Goal: Information Seeking & Learning: Learn about a topic

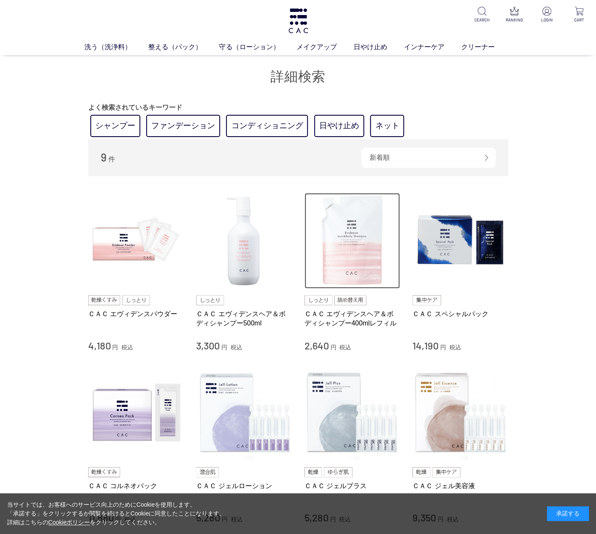
click at [364, 224] on img at bounding box center [353, 241] width 96 height 96
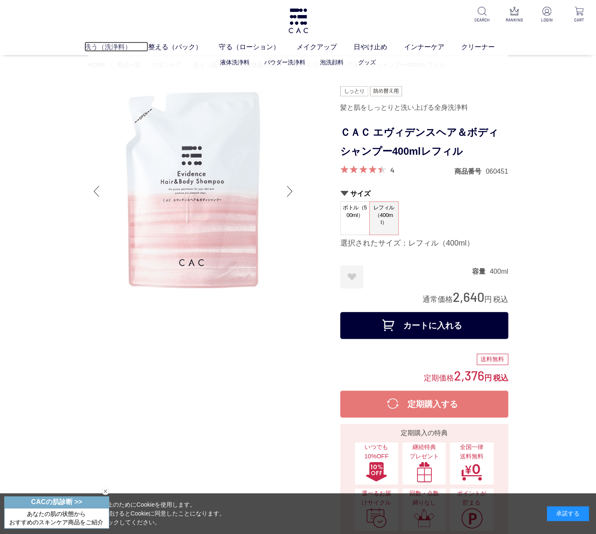
click at [103, 47] on link "洗う（洗浄料）" at bounding box center [116, 47] width 64 height 10
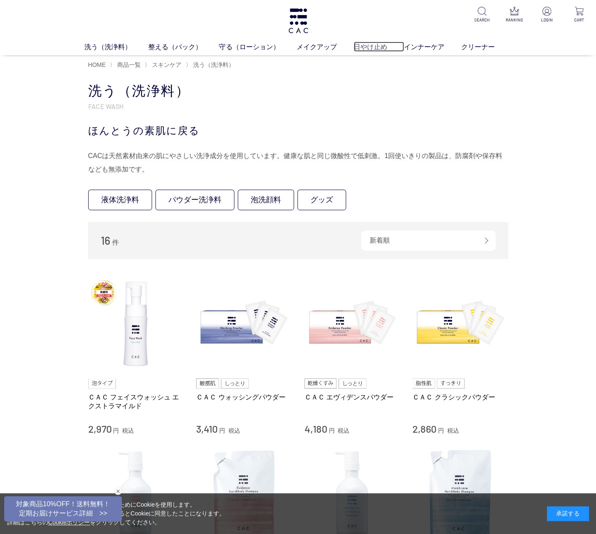
click at [364, 45] on link "日やけ止め" at bounding box center [379, 47] width 50 height 10
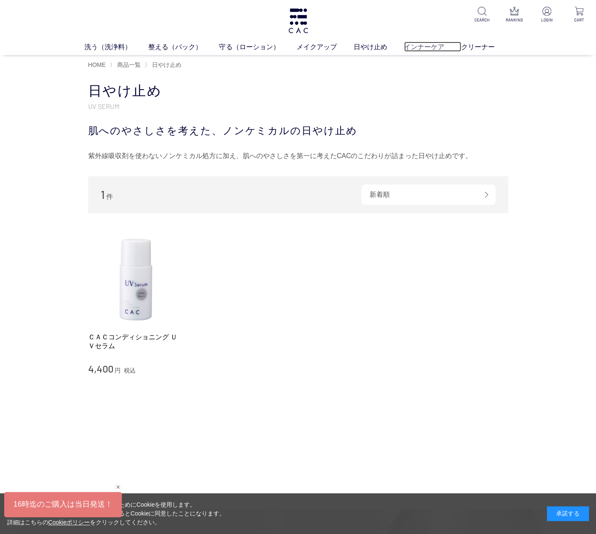
click at [428, 49] on link "インナーケア" at bounding box center [432, 47] width 57 height 10
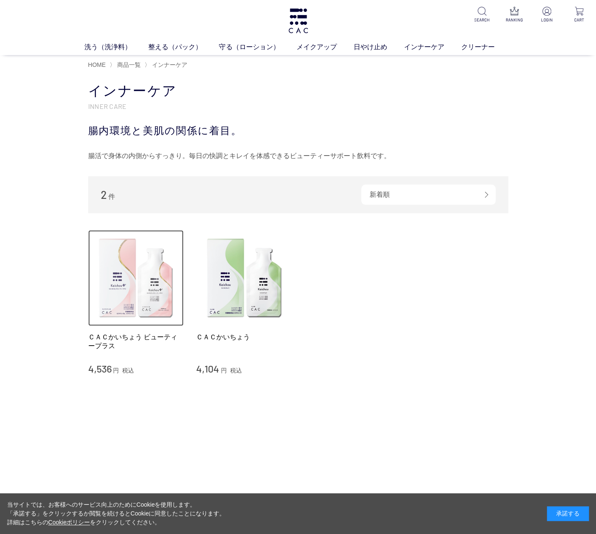
click at [120, 278] on img at bounding box center [136, 278] width 96 height 96
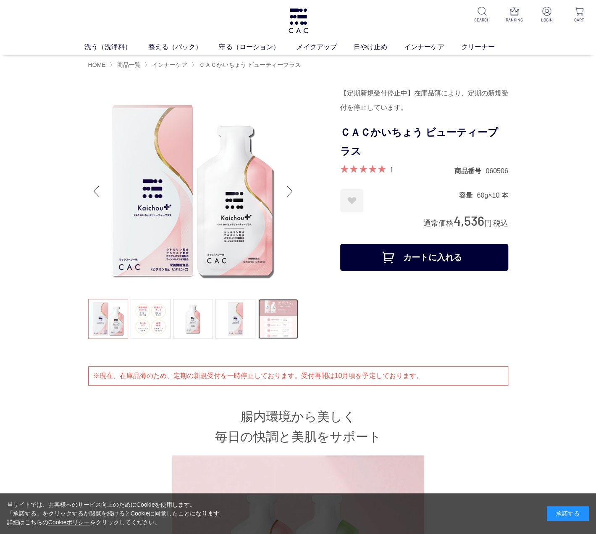
click at [279, 324] on link at bounding box center [278, 319] width 40 height 40
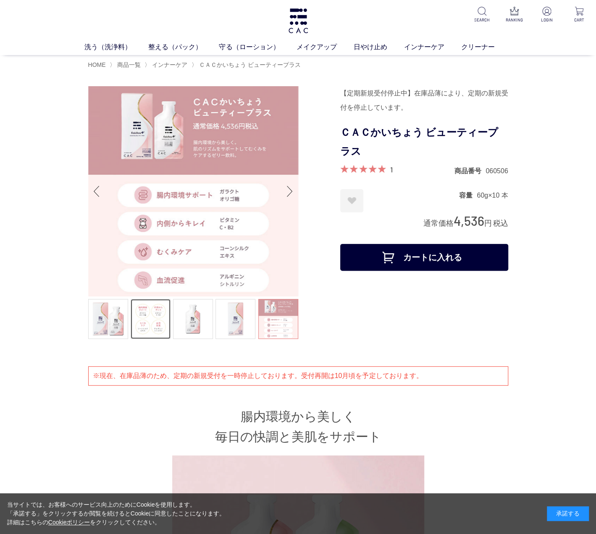
click at [141, 320] on link at bounding box center [151, 319] width 40 height 40
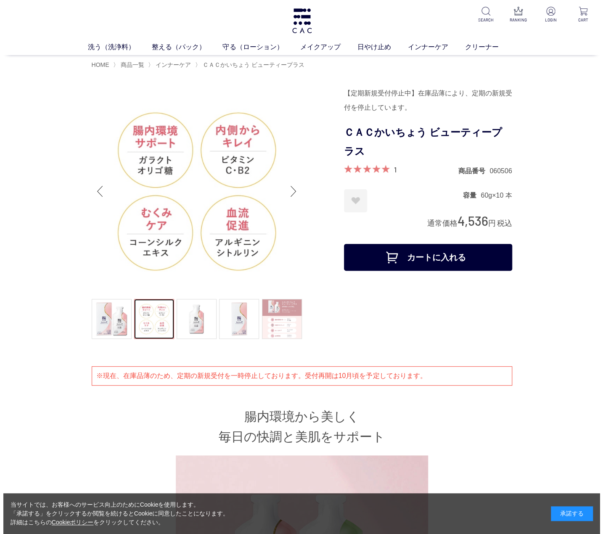
scroll to position [2857, 0]
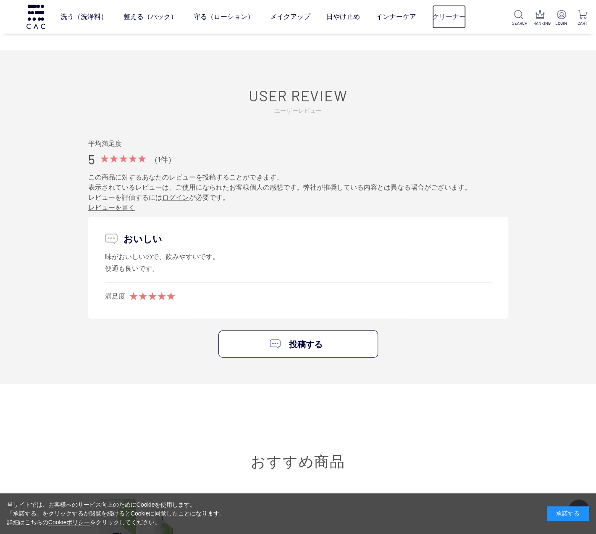
click at [447, 20] on link "クリーナー" at bounding box center [449, 17] width 34 height 24
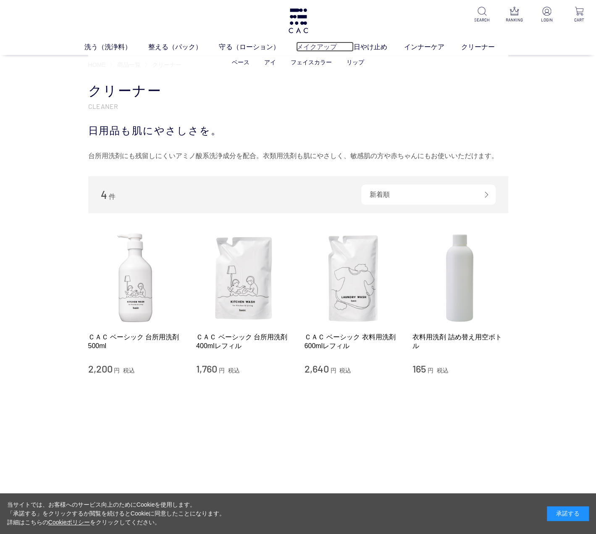
click at [325, 43] on link "メイクアップ" at bounding box center [324, 47] width 57 height 10
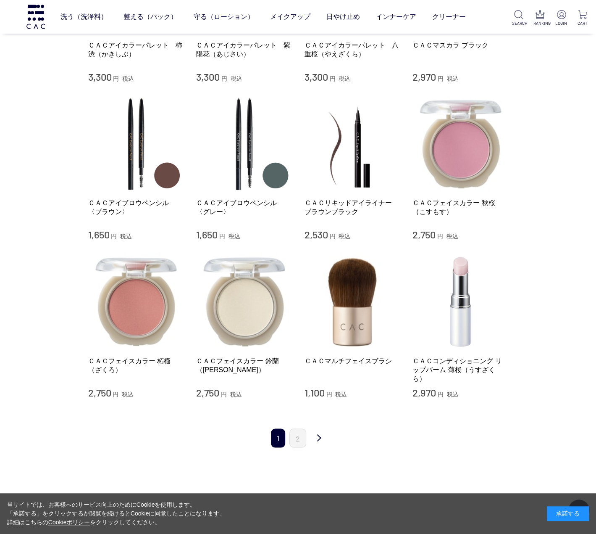
scroll to position [672, 0]
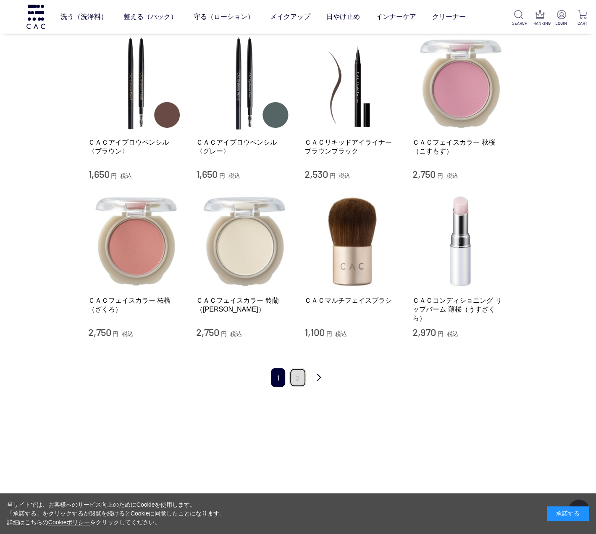
click at [294, 378] on link "2" at bounding box center [298, 377] width 17 height 19
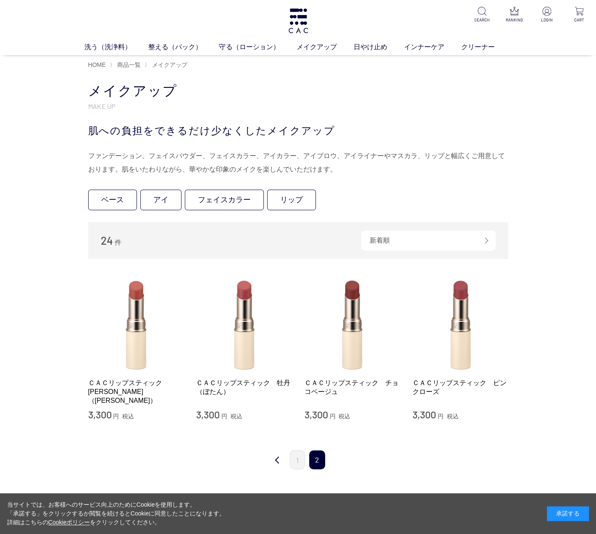
scroll to position [84, 0]
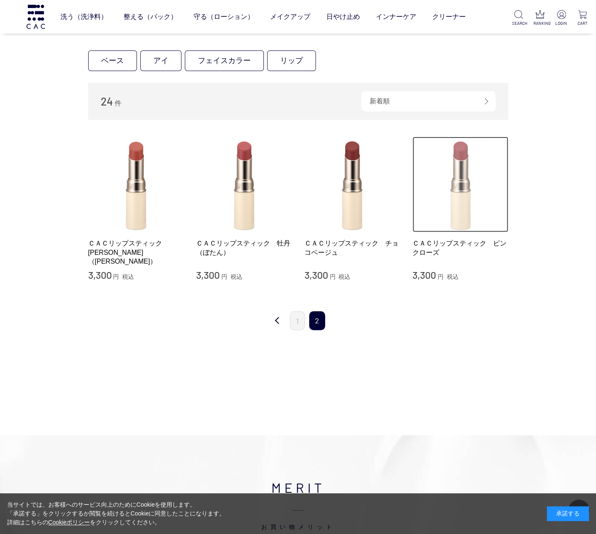
click at [460, 178] on img at bounding box center [461, 185] width 96 height 96
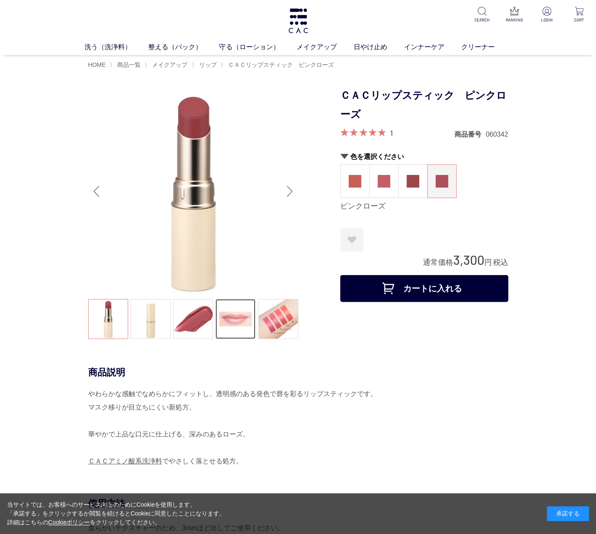
click at [228, 318] on link at bounding box center [236, 319] width 40 height 40
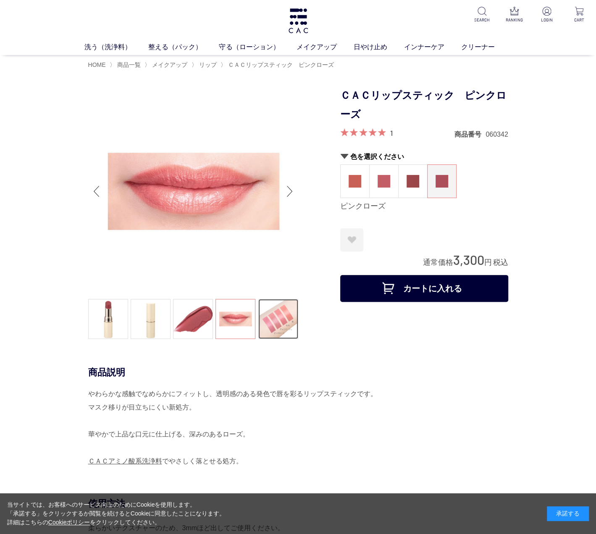
click at [281, 325] on link at bounding box center [278, 319] width 40 height 40
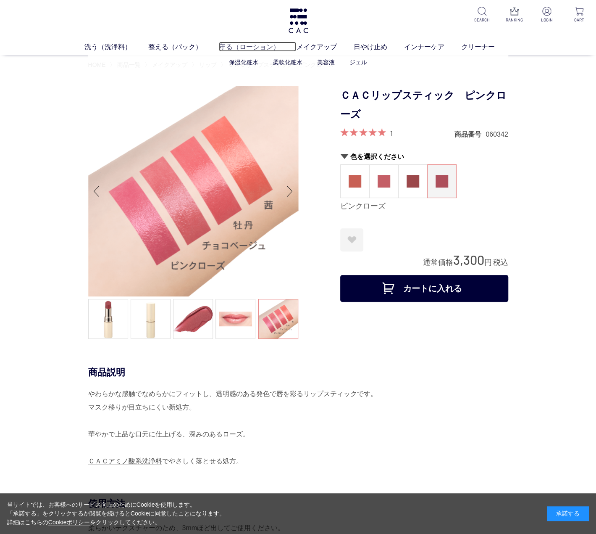
click at [243, 48] on link "守る（ローション）" at bounding box center [257, 47] width 77 height 10
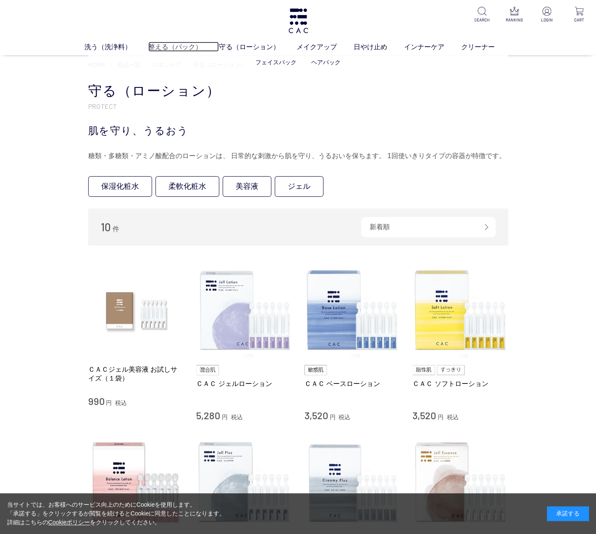
click at [171, 47] on link "整える（パック）" at bounding box center [183, 47] width 71 height 10
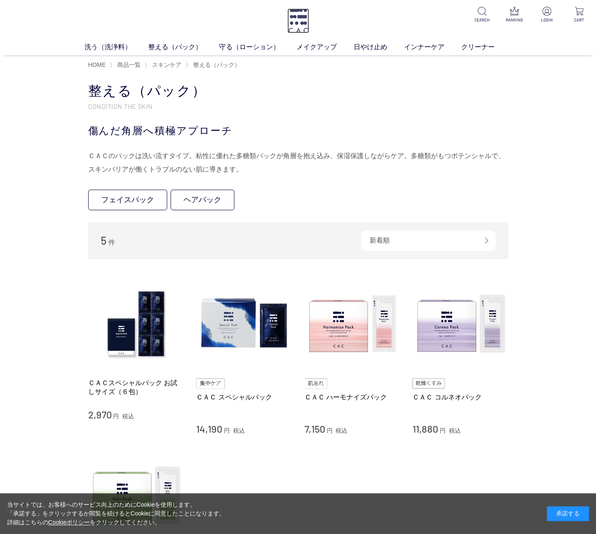
click at [301, 18] on img at bounding box center [298, 20] width 22 height 25
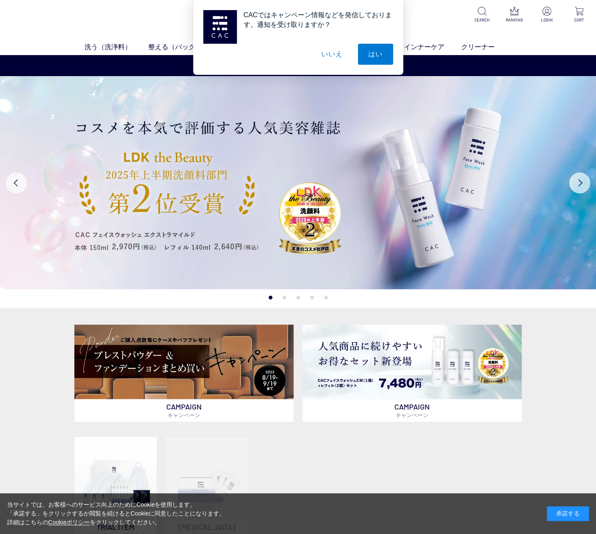
click at [335, 58] on button "いいえ" at bounding box center [332, 54] width 42 height 21
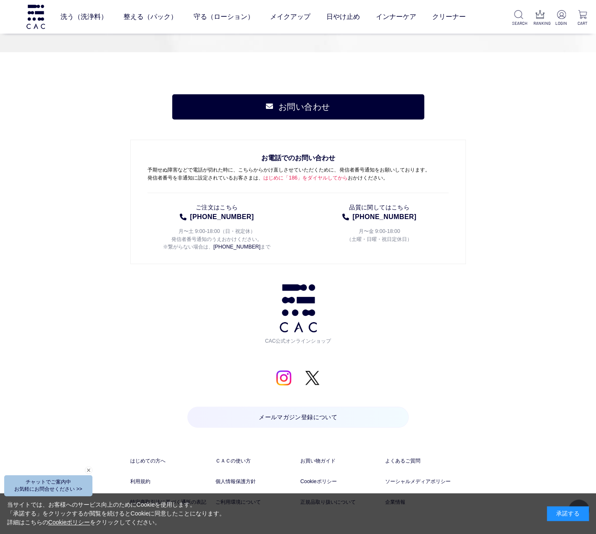
scroll to position [3860, 0]
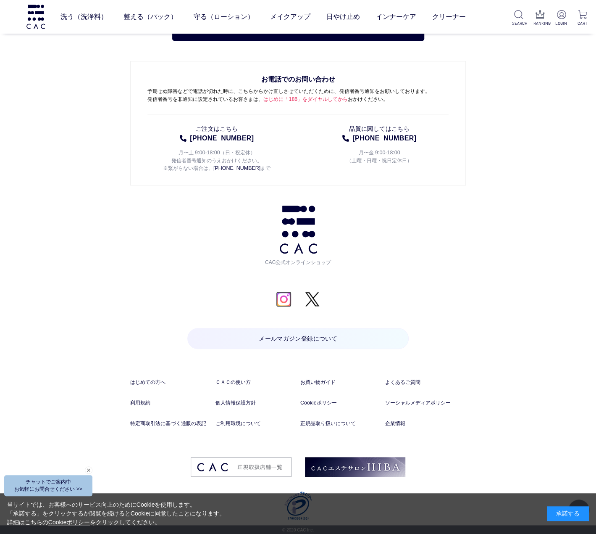
click at [283, 295] on img at bounding box center [284, 299] width 16 height 16
